Goal: Answer question/provide support: Share knowledge or assist other users

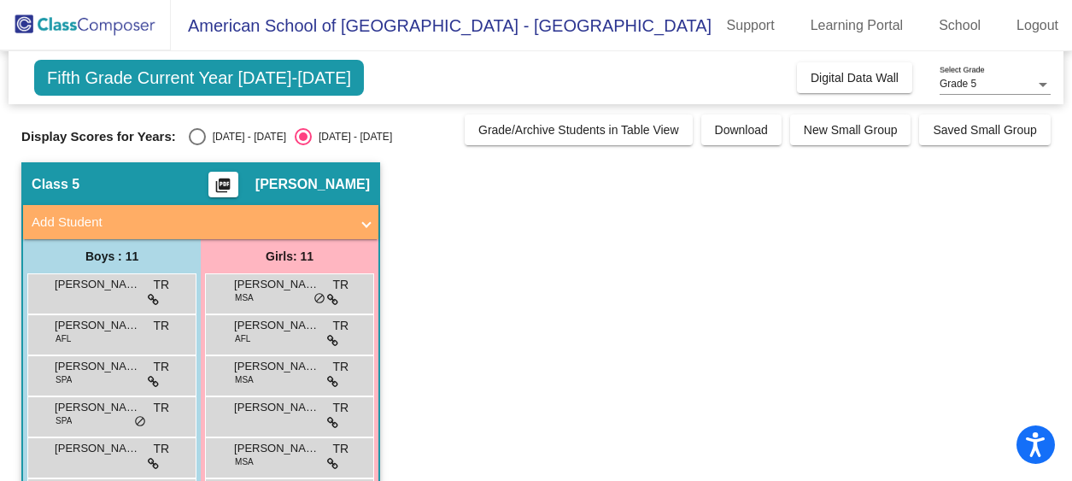
click at [196, 140] on div "Select an option" at bounding box center [197, 136] width 17 height 17
click at [196, 145] on input "[DATE] - [DATE]" at bounding box center [196, 145] width 1 height 1
radio input "true"
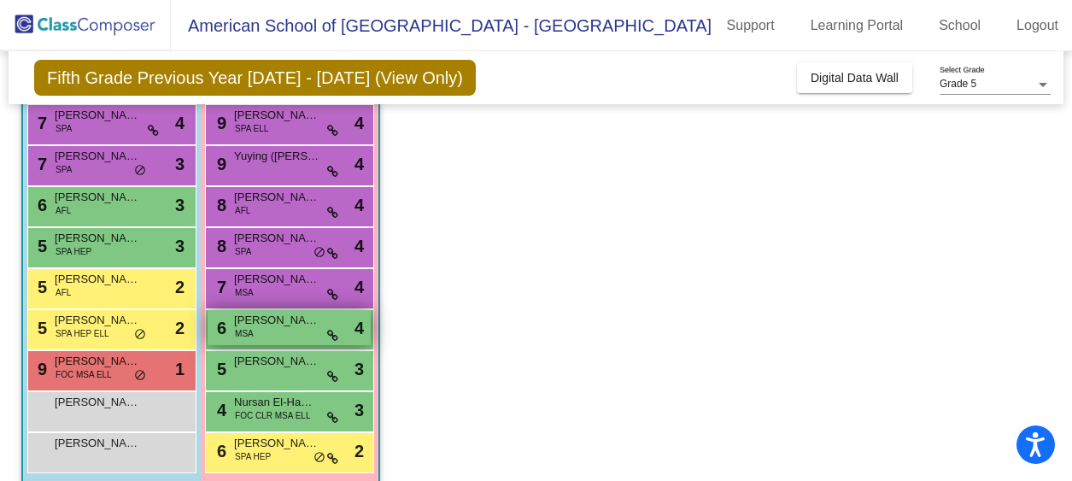
scroll to position [271, 0]
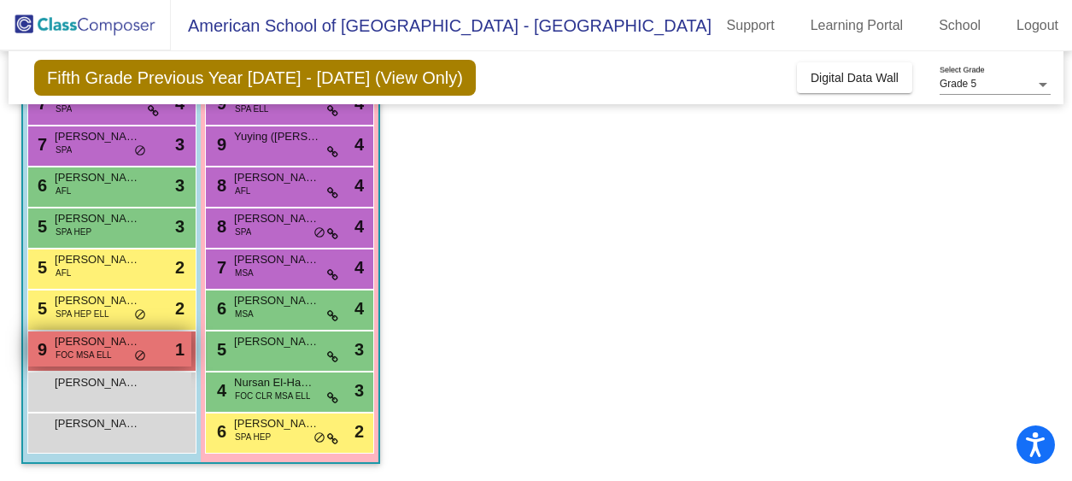
click at [79, 347] on span "[PERSON_NAME]" at bounding box center [97, 341] width 85 height 17
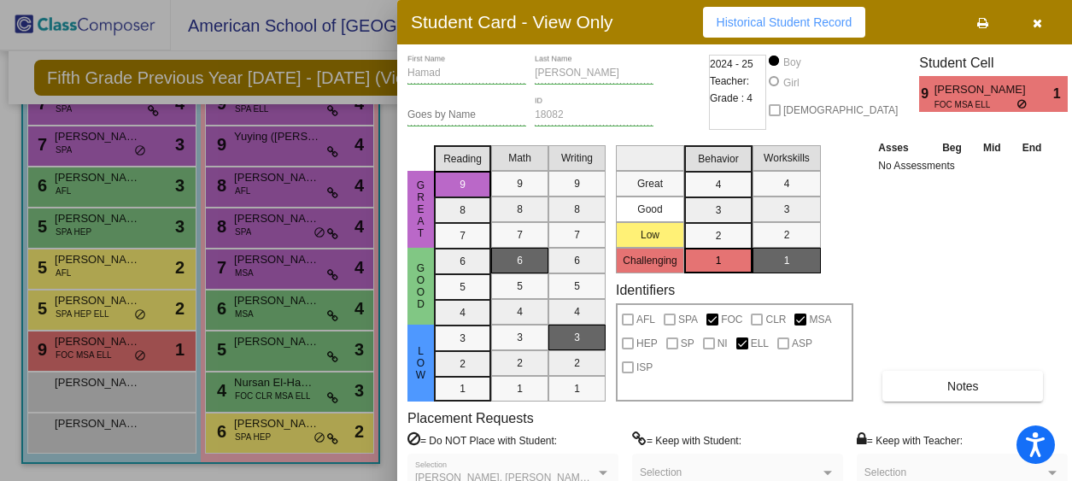
scroll to position [0, 0]
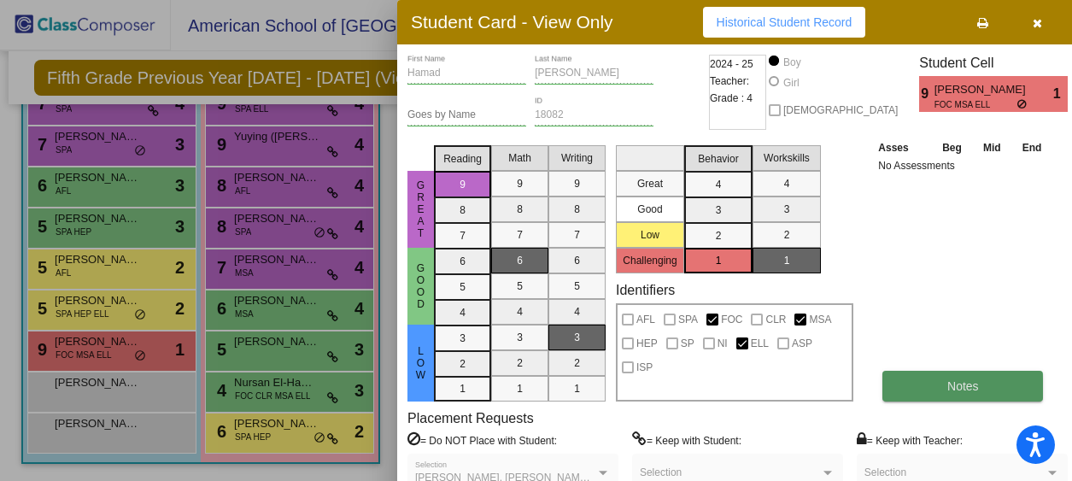
click at [932, 392] on button "Notes" at bounding box center [962, 386] width 161 height 31
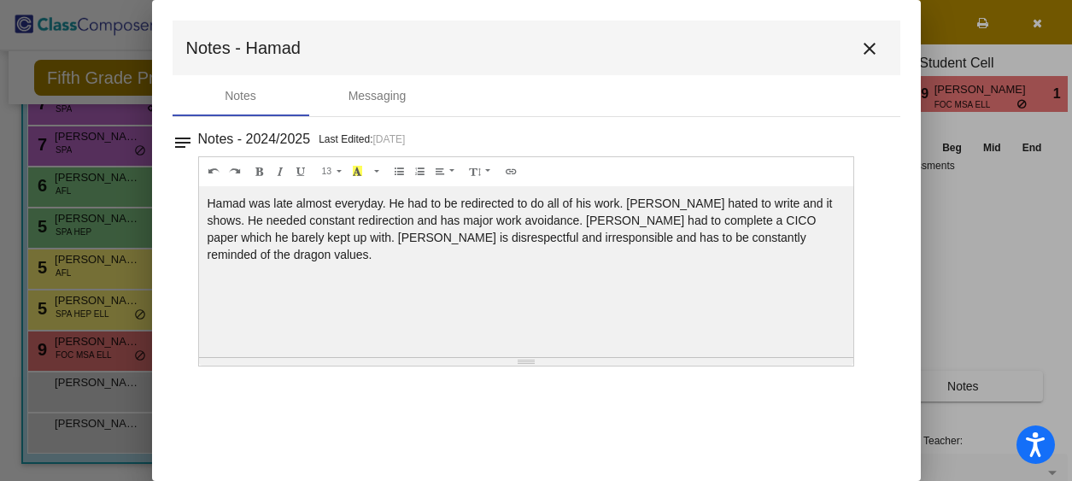
click at [870, 51] on mat-icon "close" at bounding box center [869, 48] width 21 height 21
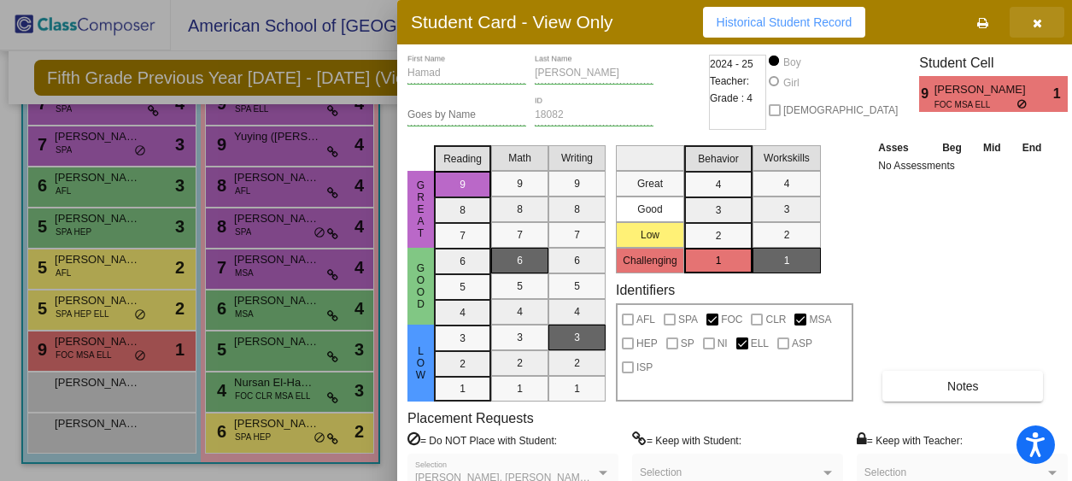
click at [1033, 22] on icon "button" at bounding box center [1037, 23] width 9 height 12
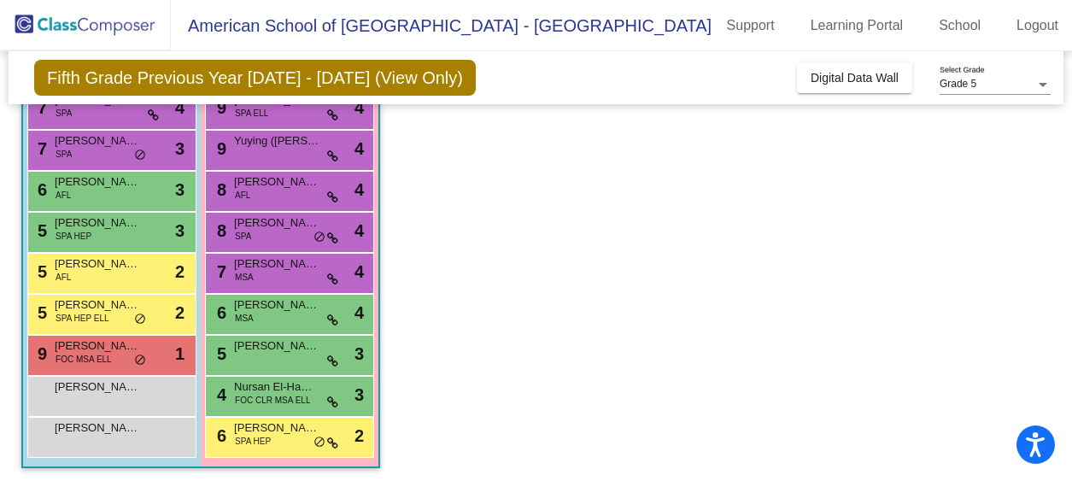
scroll to position [271, 0]
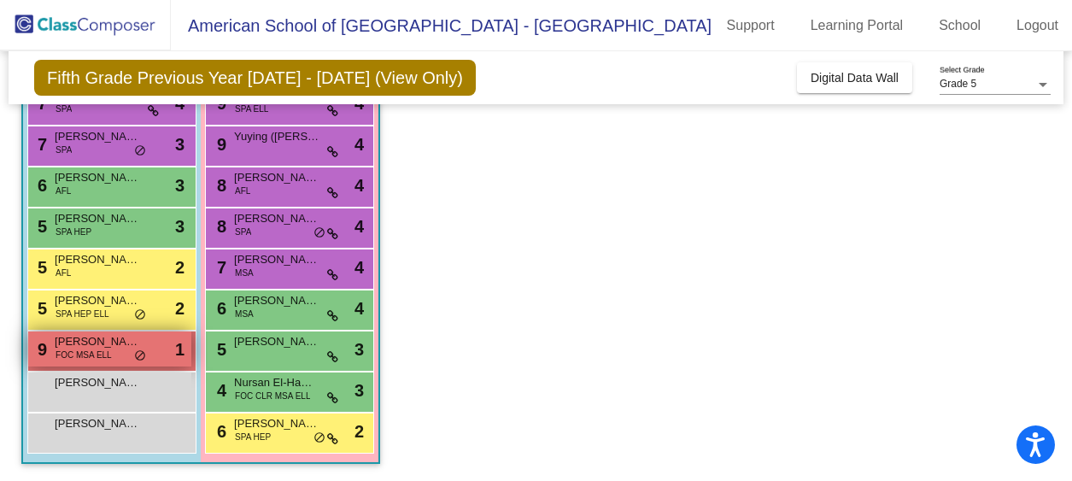
click at [89, 355] on span "FOC MSA ELL" at bounding box center [84, 355] width 56 height 13
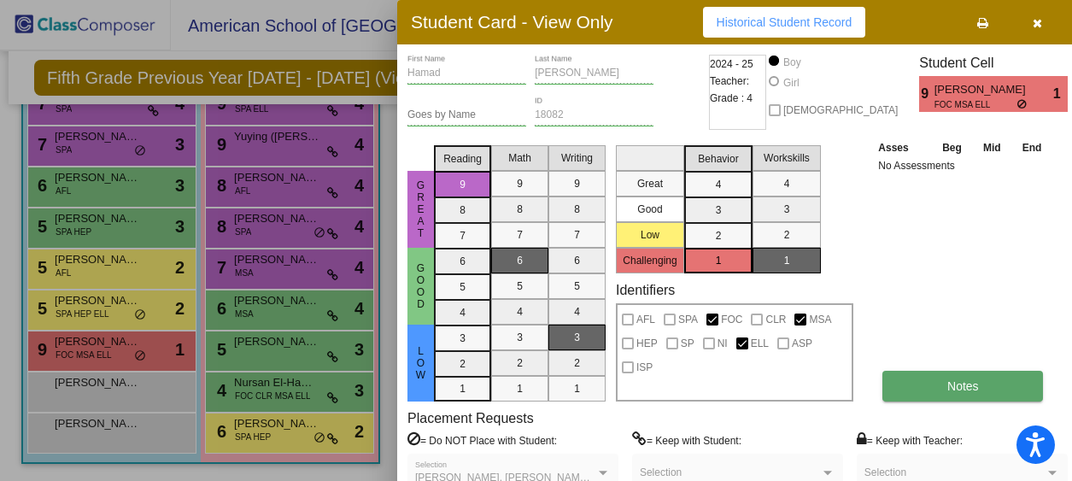
click at [902, 391] on button "Notes" at bounding box center [962, 386] width 161 height 31
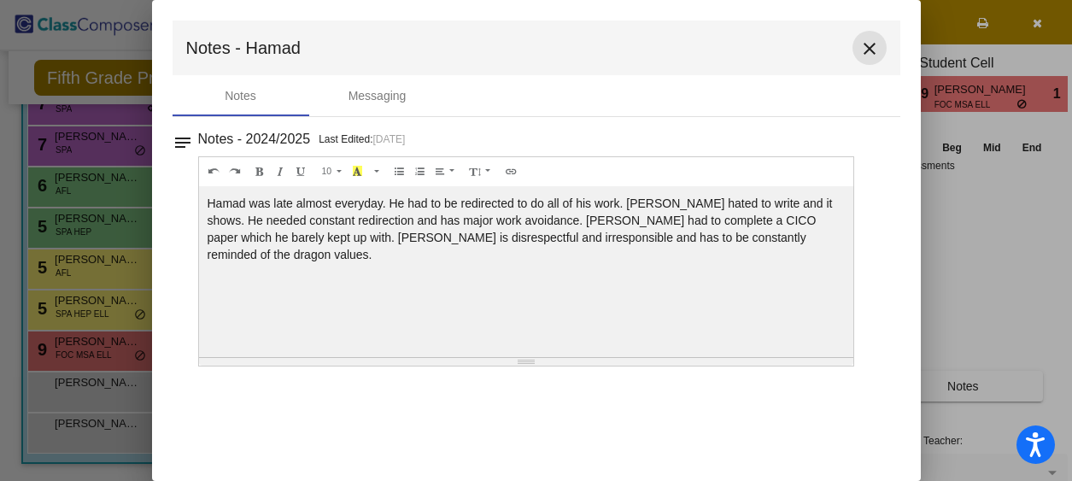
click at [866, 51] on mat-icon "close" at bounding box center [869, 48] width 21 height 21
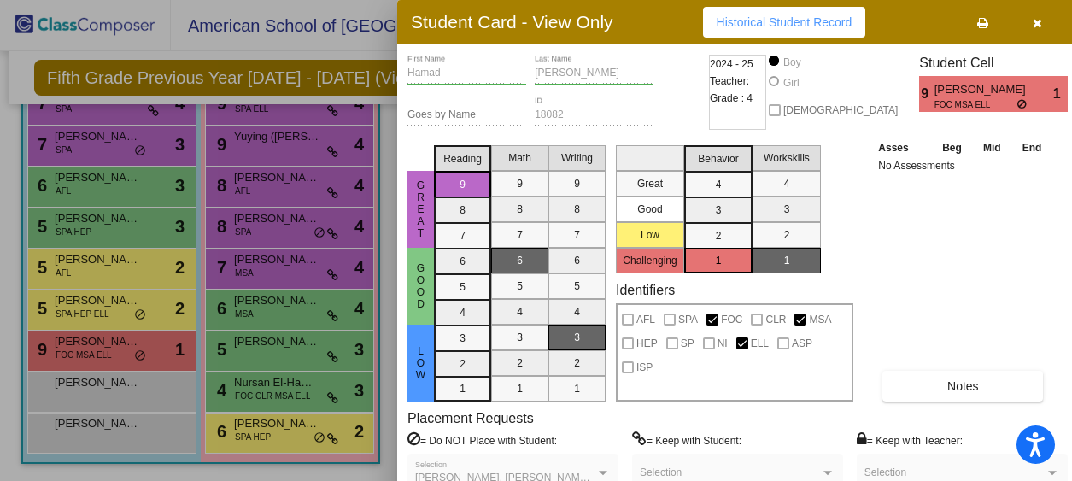
click at [1033, 26] on icon "button" at bounding box center [1037, 23] width 9 height 12
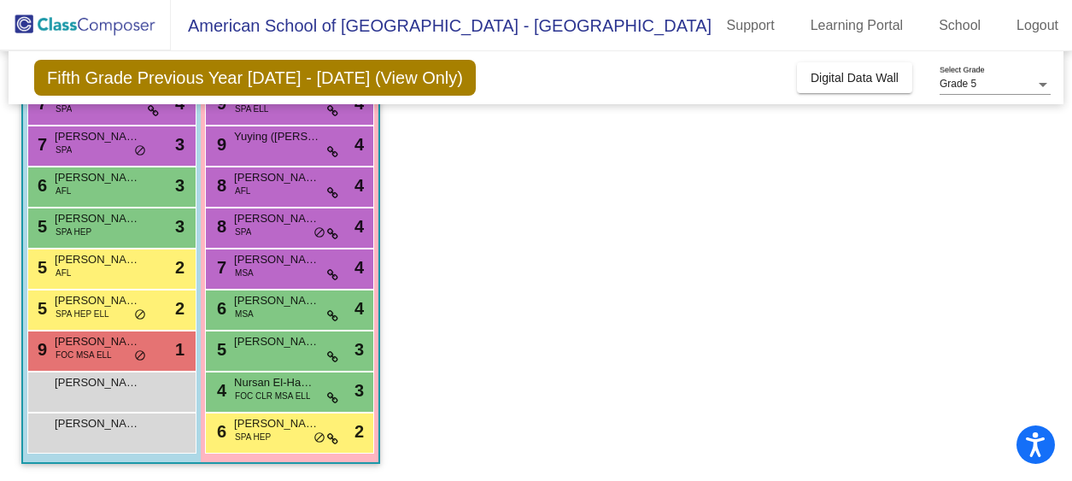
scroll to position [269, 0]
